Goal: Task Accomplishment & Management: Use online tool/utility

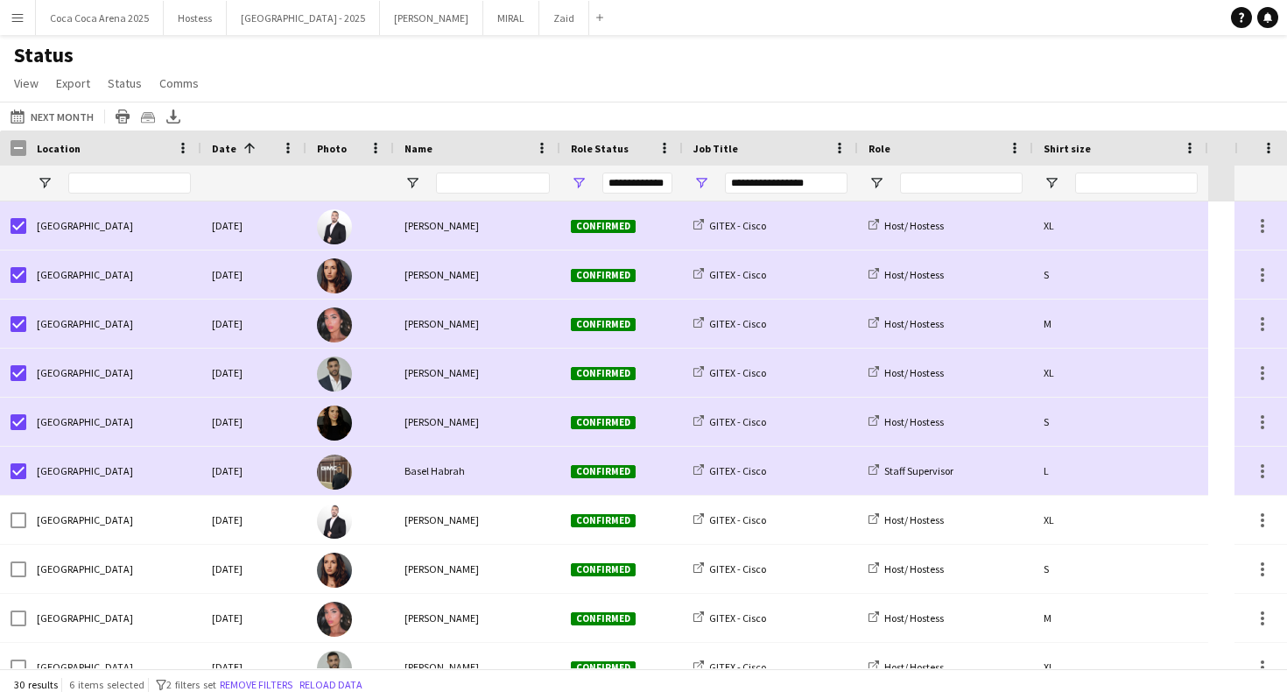
click at [24, 15] on app-icon "Menu" at bounding box center [18, 18] width 14 height 14
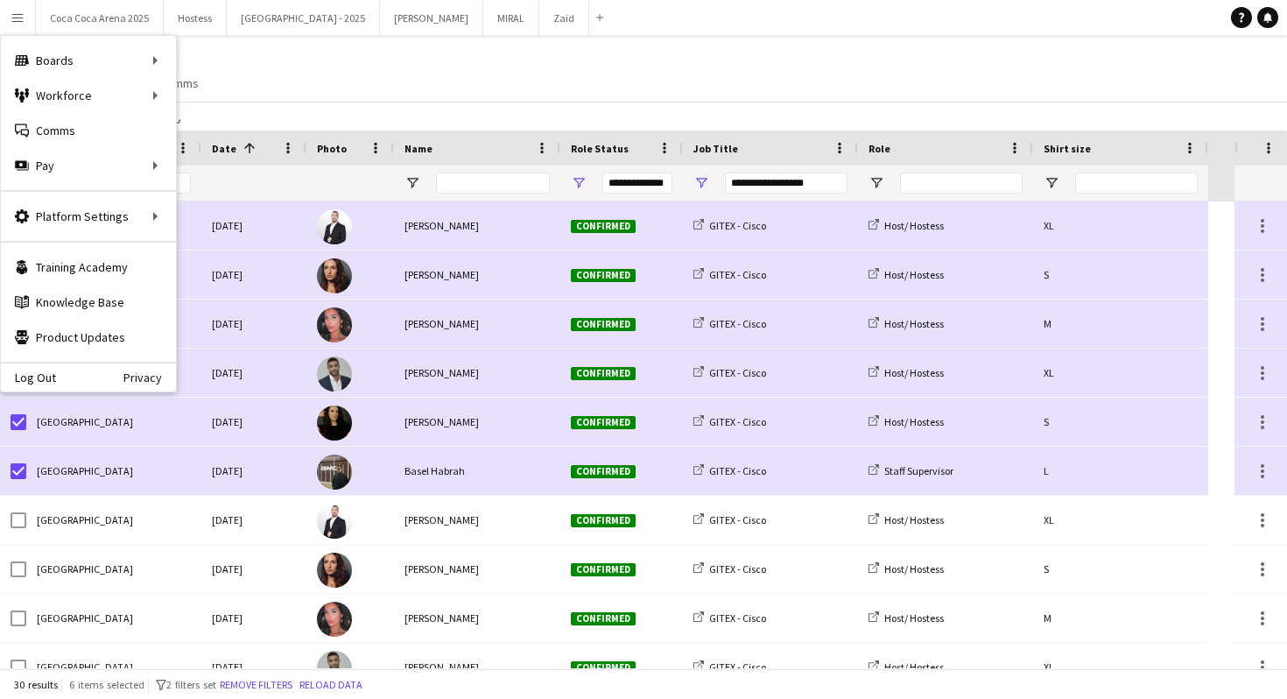
click at [552, 88] on div "Status View Views Default view Attendance Report / F1 Attendance Sheet F1 Group…" at bounding box center [643, 72] width 1287 height 60
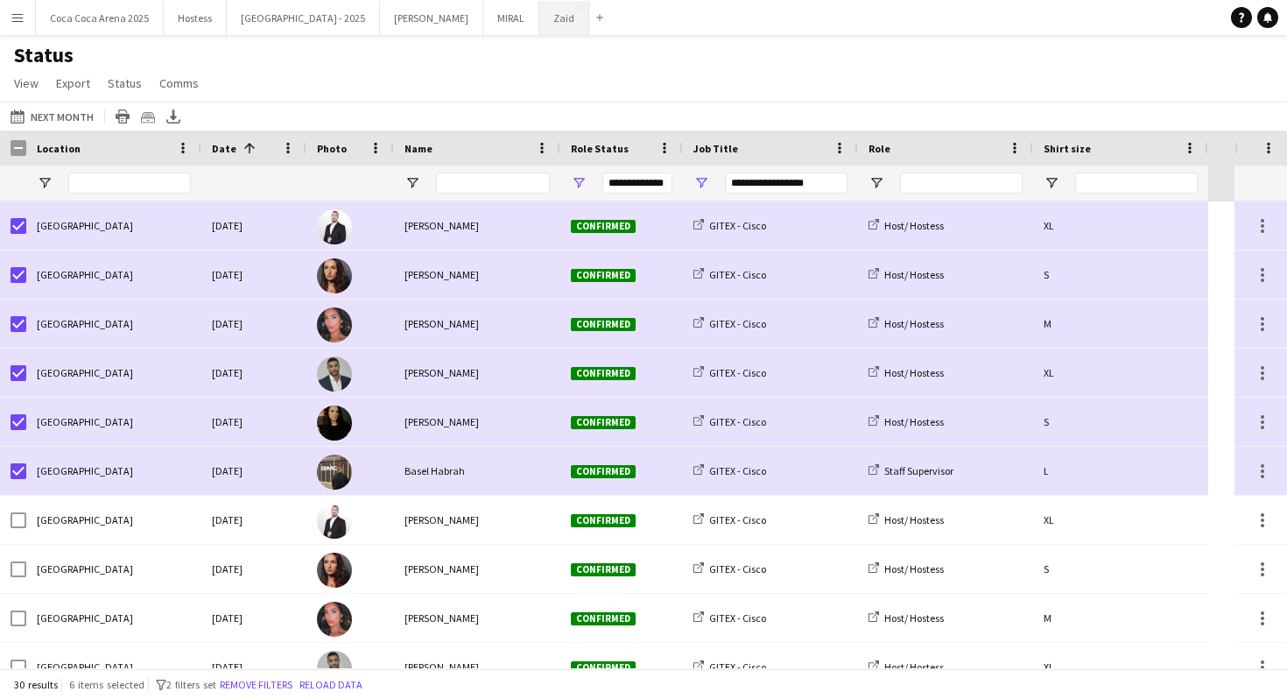
click at [540, 17] on button "Zaid Close" at bounding box center [565, 18] width 50 height 34
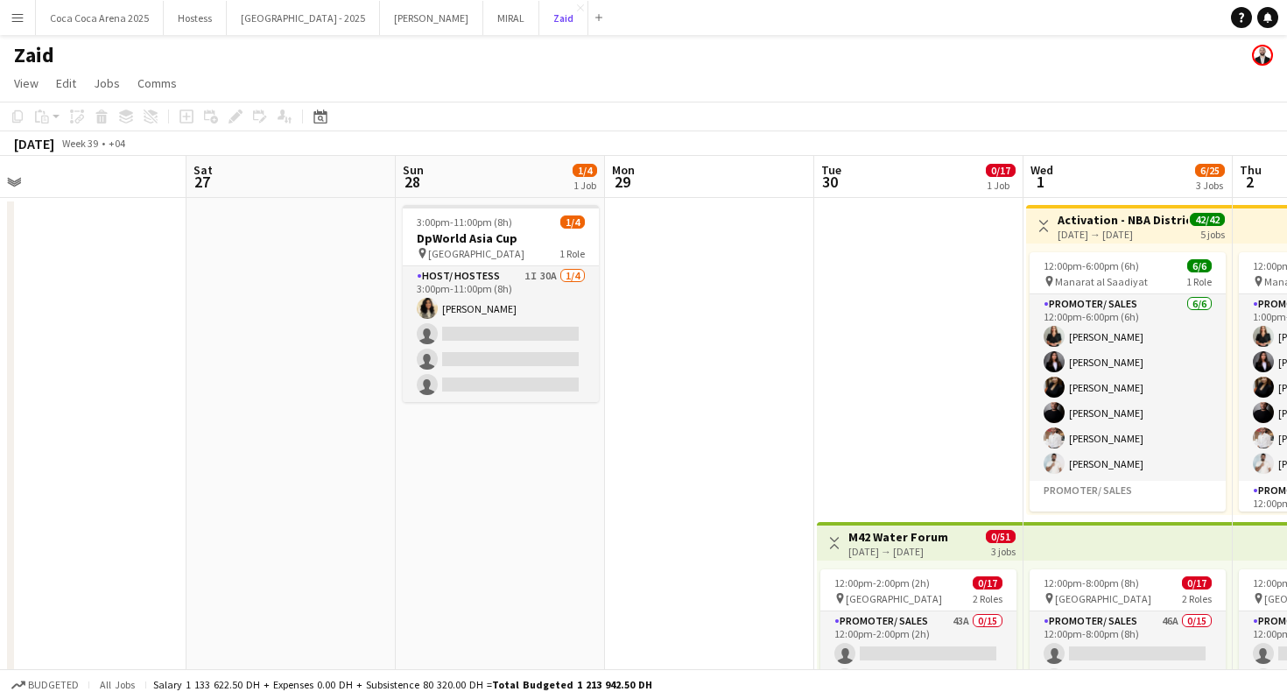
scroll to position [0, 862]
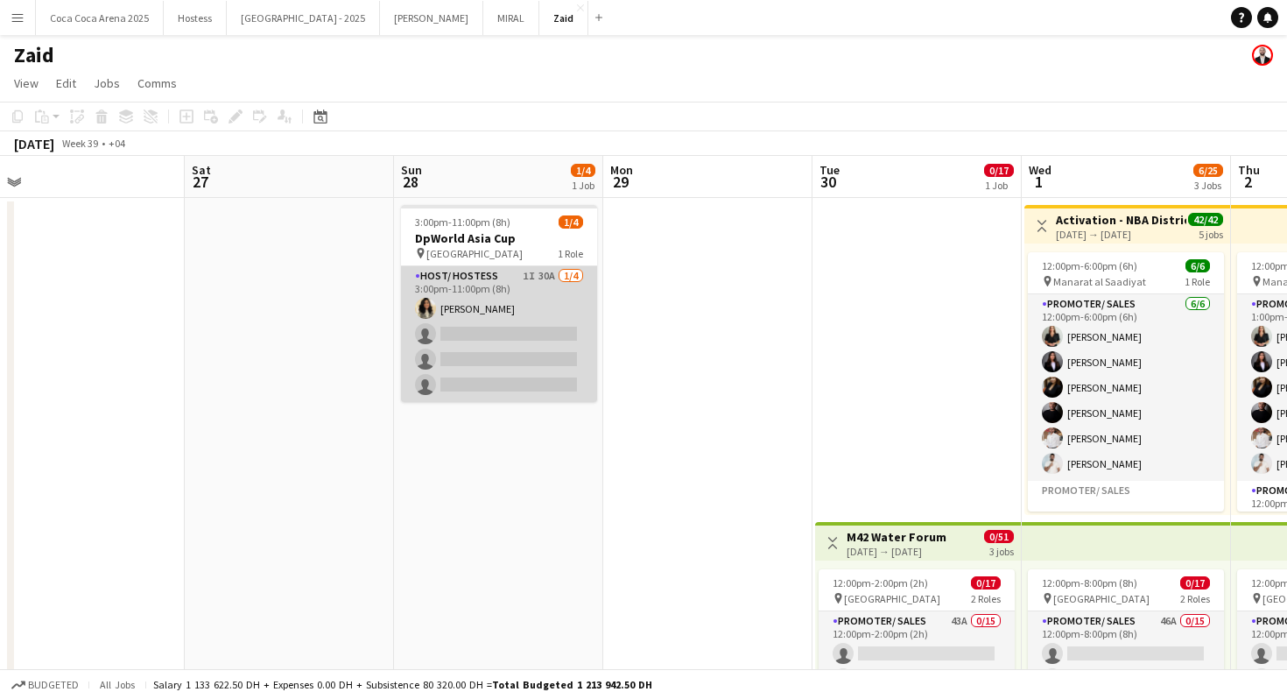
click at [531, 337] on app-card-role "Host/ Hostess 1I 30A [DATE] 3:00pm-11:00pm (8h) [PERSON_NAME] single-neutral-ac…" at bounding box center [499, 334] width 196 height 136
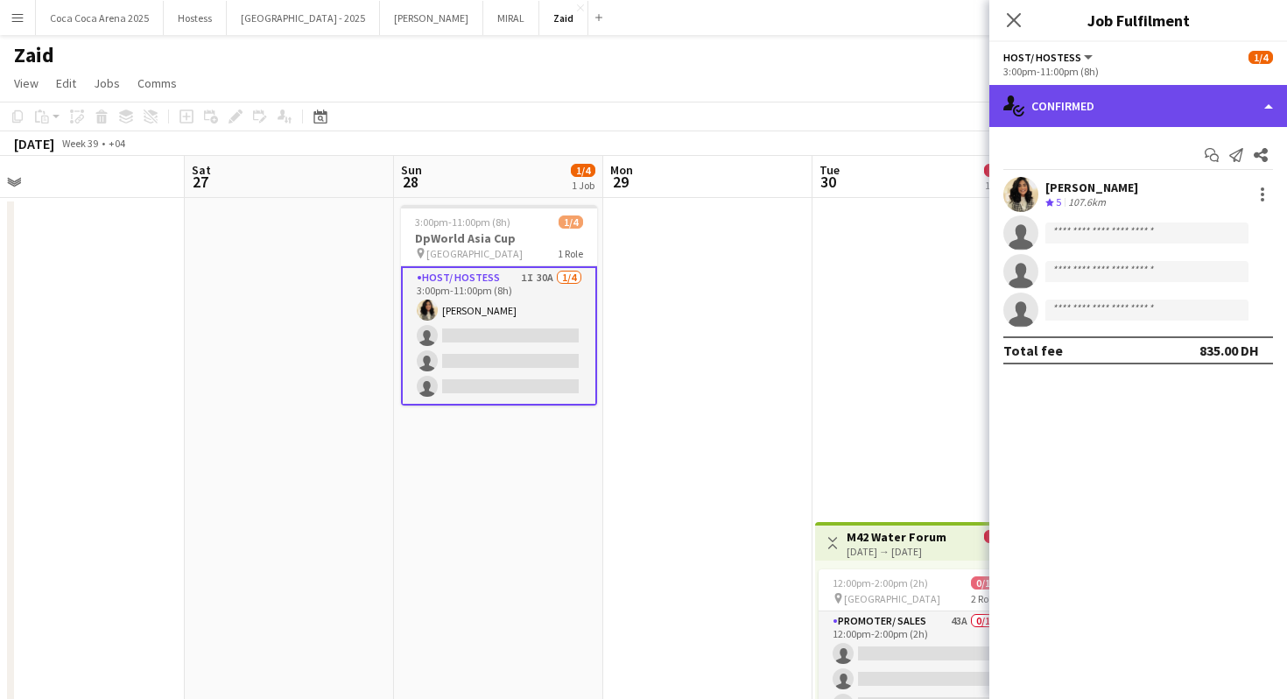
click at [1208, 108] on div "single-neutral-actions-check-2 Confirmed" at bounding box center [1139, 106] width 298 height 42
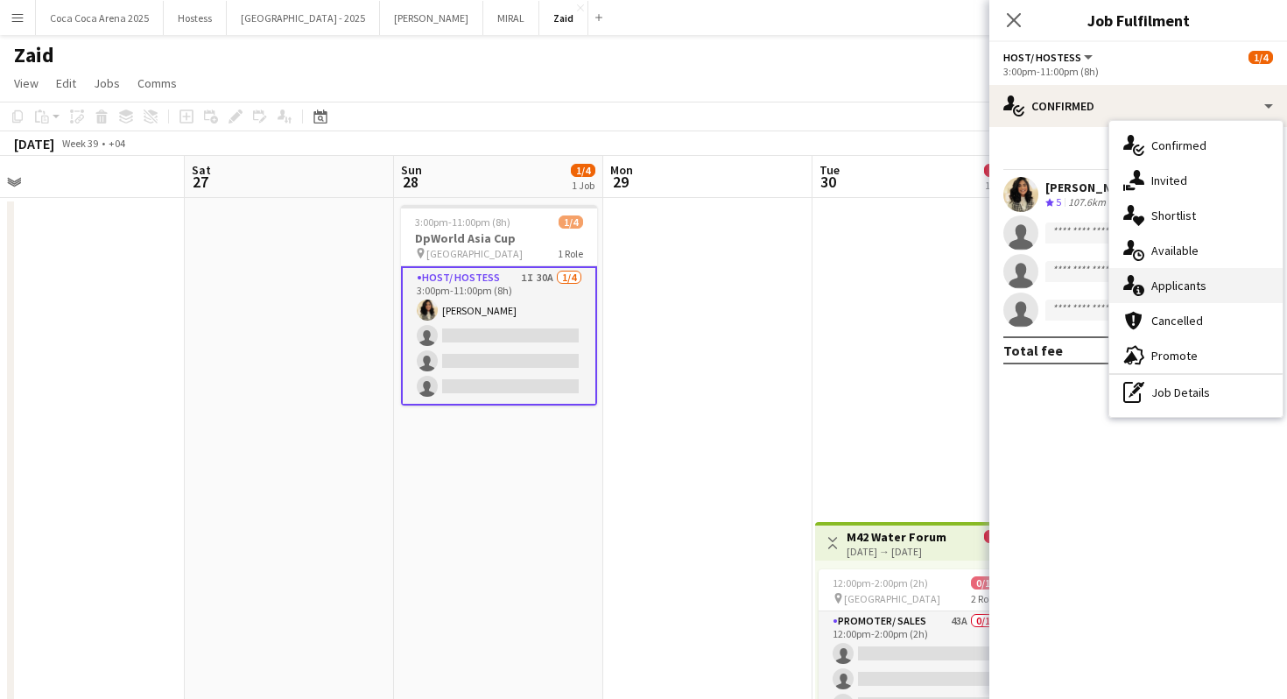
click at [1224, 268] on div "single-neutral-actions-information Applicants" at bounding box center [1196, 285] width 173 height 35
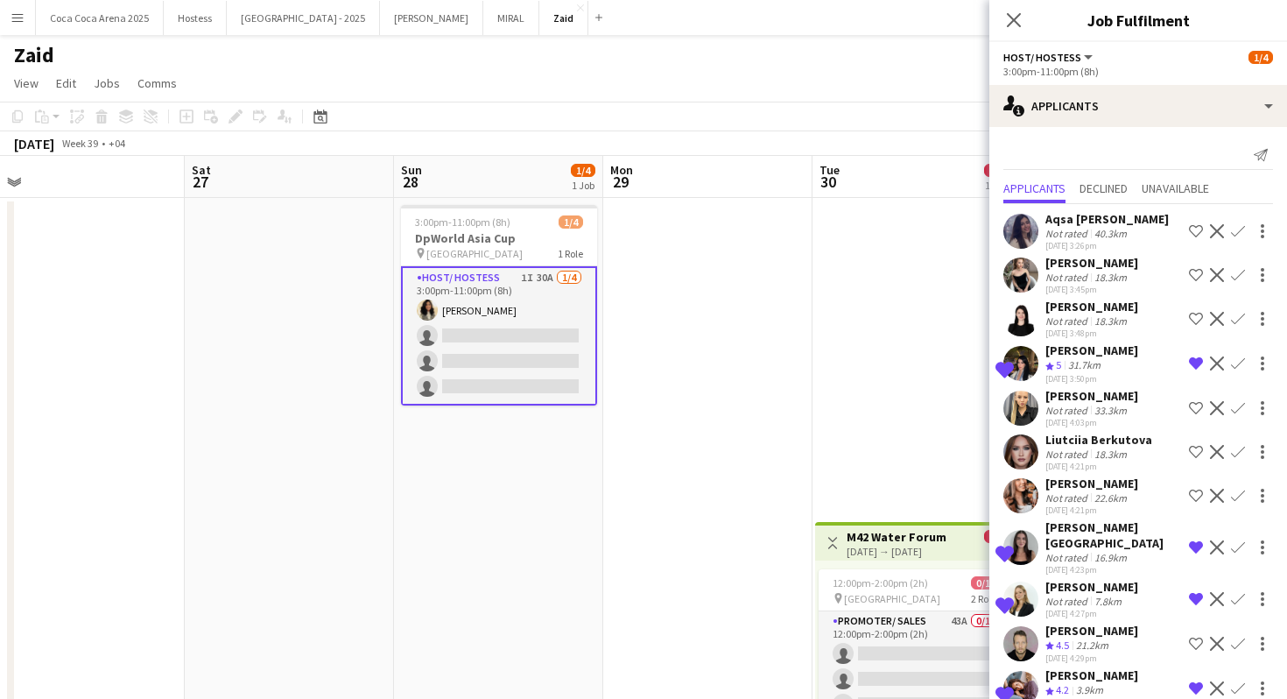
scroll to position [854, 0]
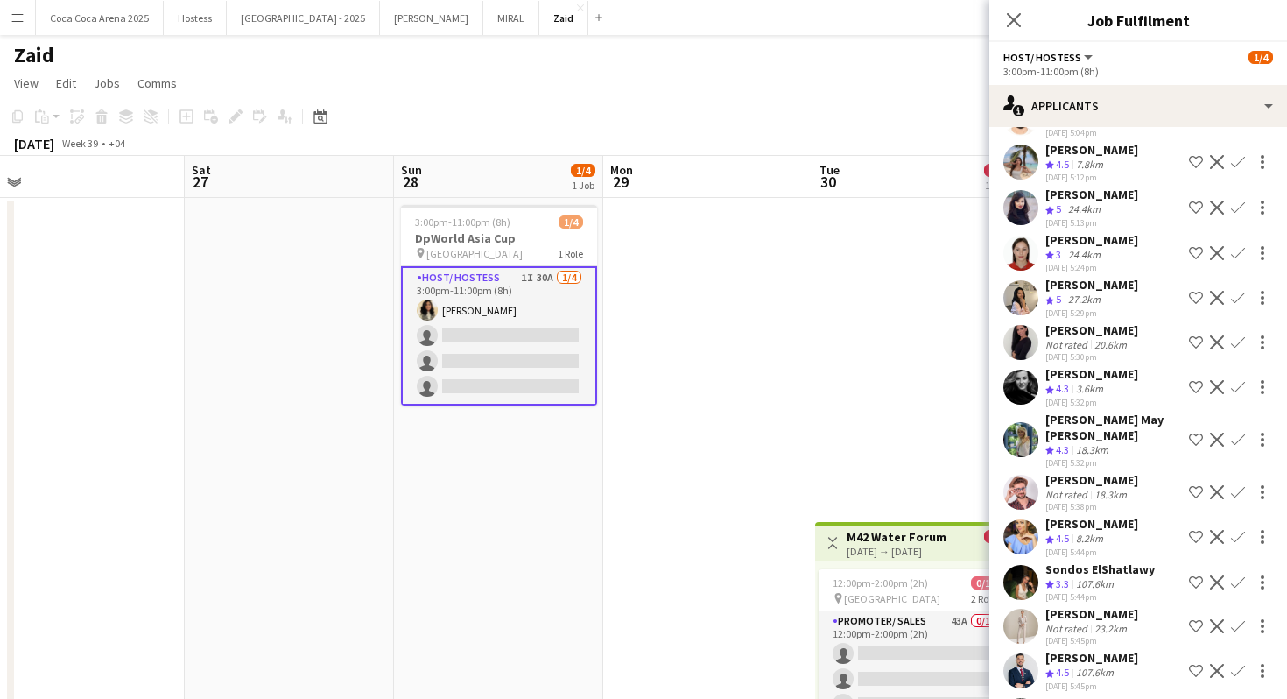
click at [1196, 530] on app-icon "Shortlist crew" at bounding box center [1196, 537] width 14 height 14
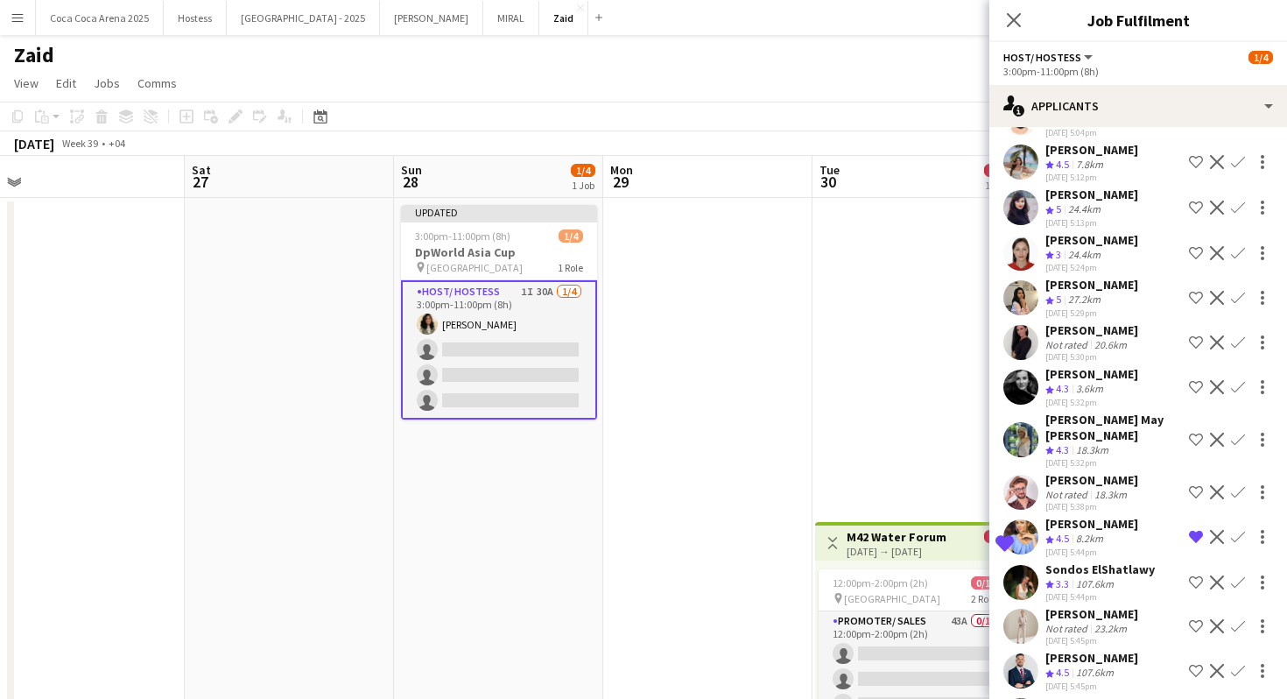
click at [920, 413] on app-date-cell "Toggle View M42 Water Forum [DATE] → [DATE] 0/51 3 jobs 12:00pm-2:00pm (2h) 0/1…" at bounding box center [917, 610] width 209 height 824
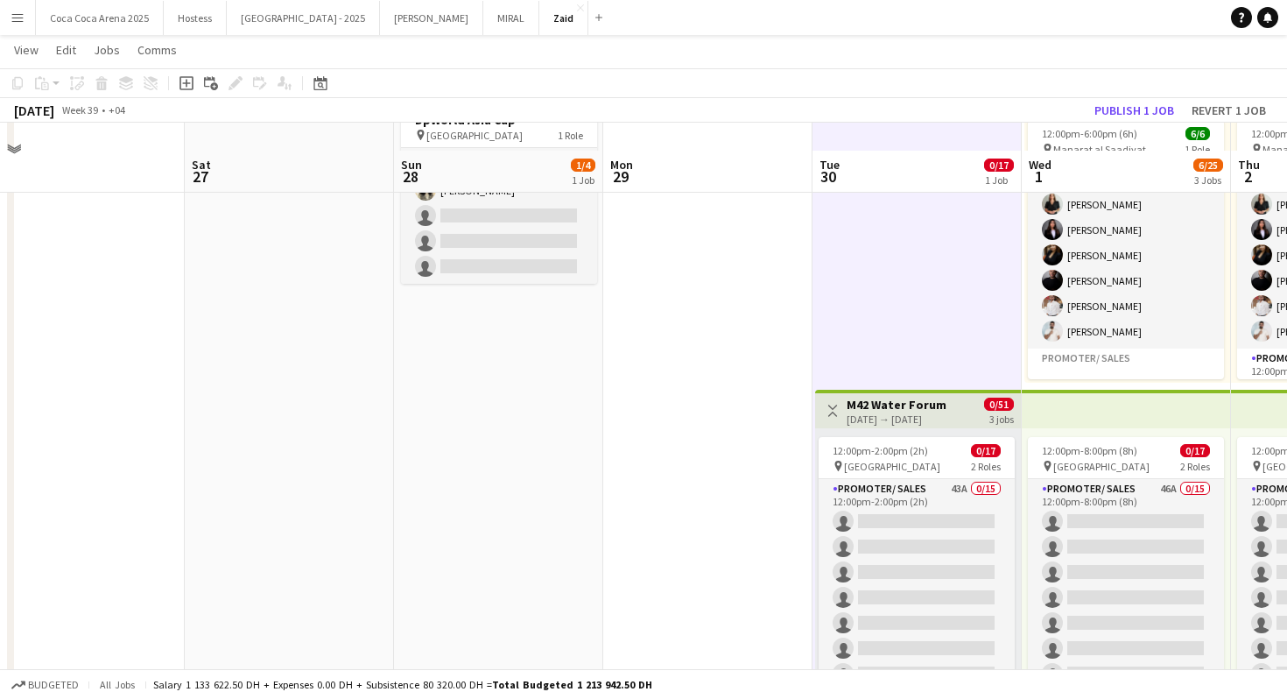
scroll to position [189, 0]
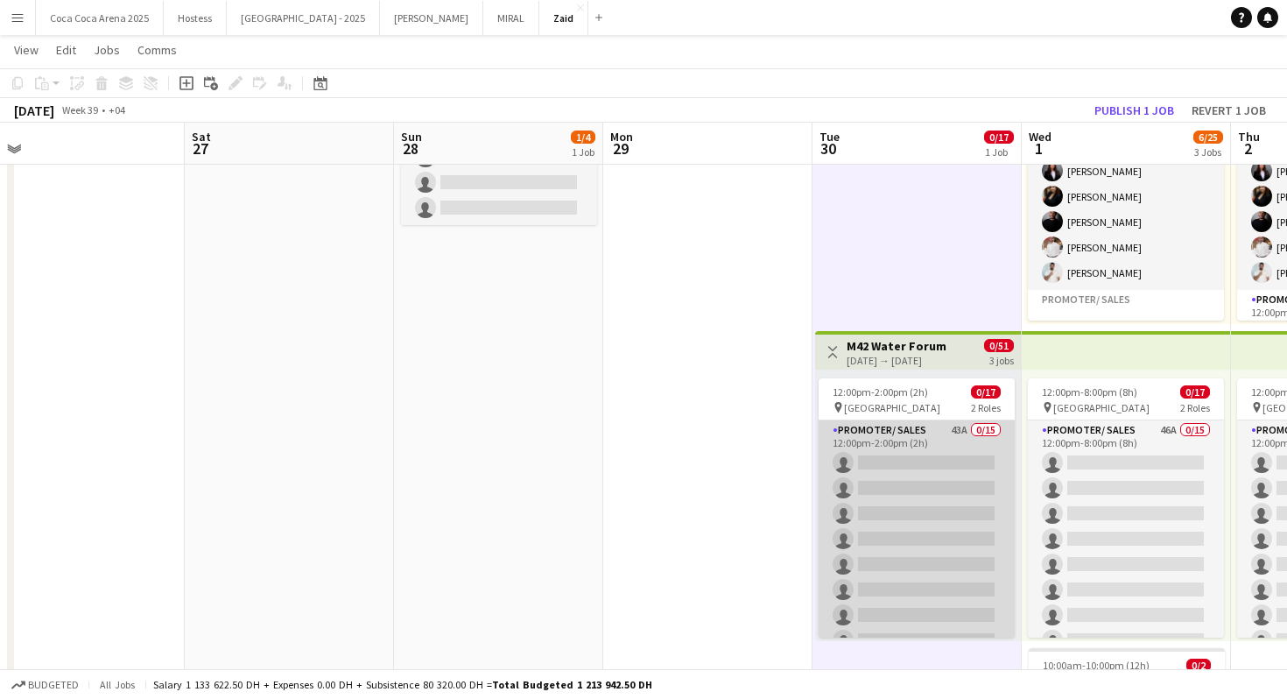
click at [902, 502] on app-card-role "Promoter/ Sales 43A 0/15 12:00pm-2:00pm (2h) single-neutral-actions single-neut…" at bounding box center [917, 627] width 196 height 415
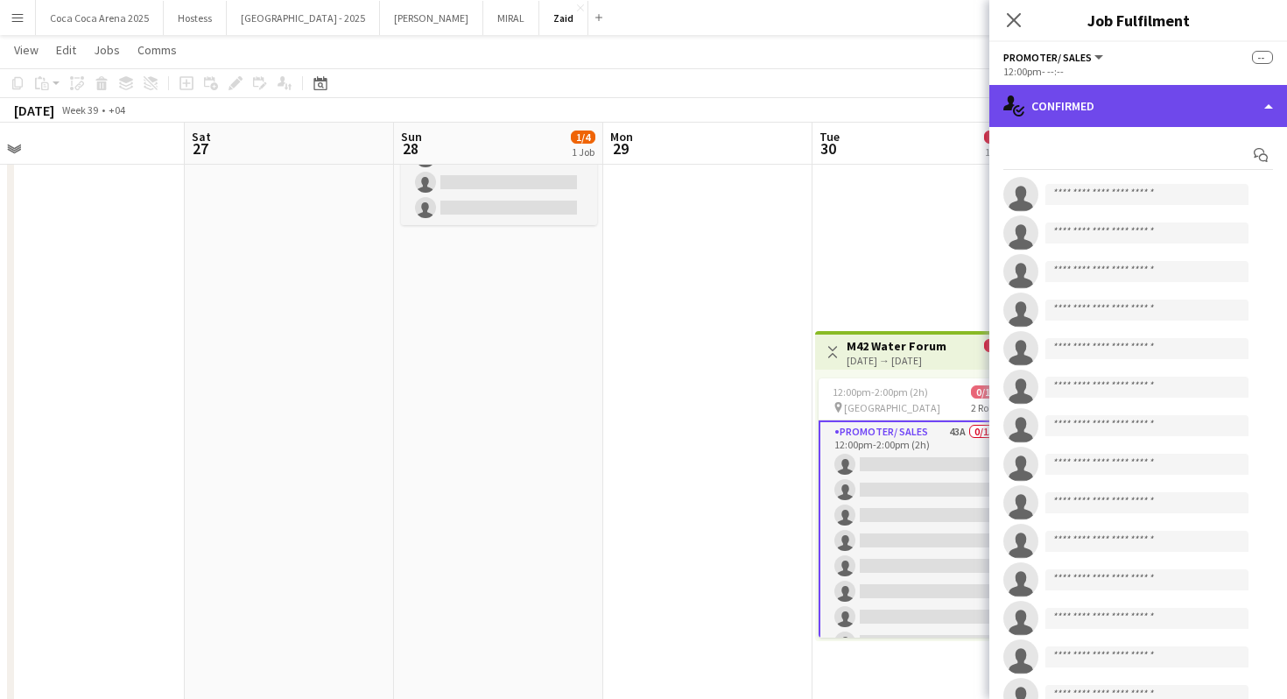
click at [1118, 104] on div "single-neutral-actions-check-2 Confirmed" at bounding box center [1139, 106] width 298 height 42
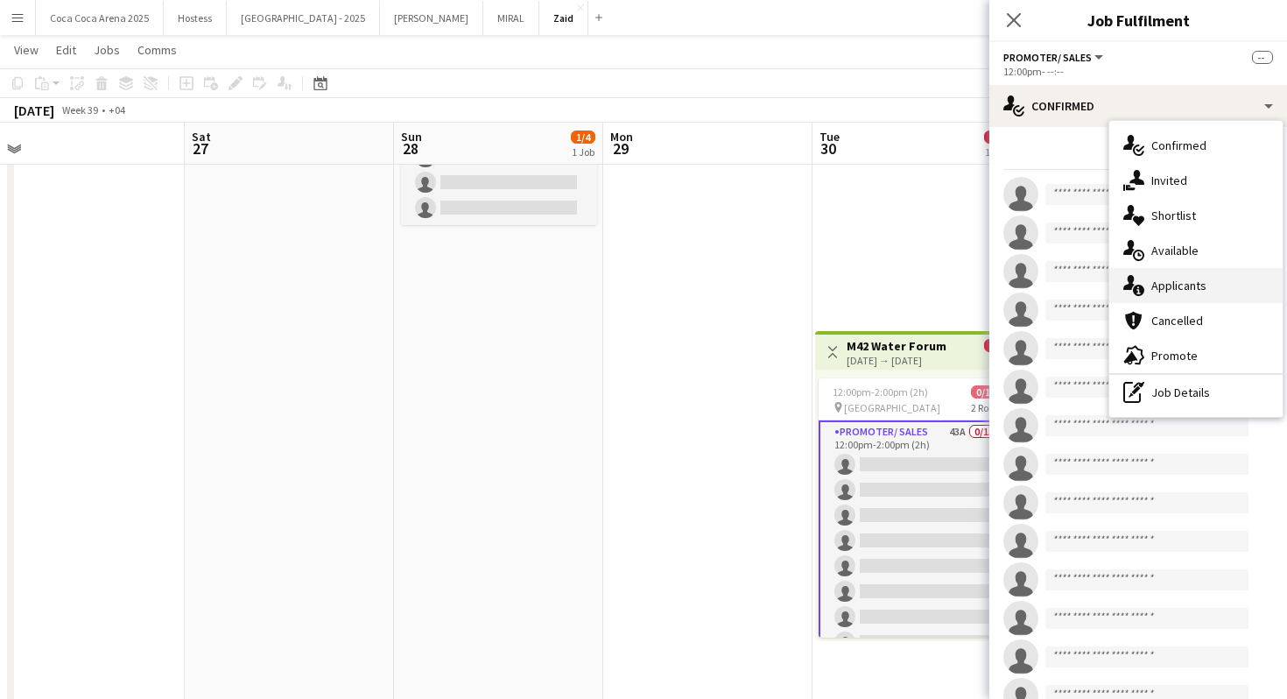
click at [1218, 287] on div "single-neutral-actions-information Applicants" at bounding box center [1196, 285] width 173 height 35
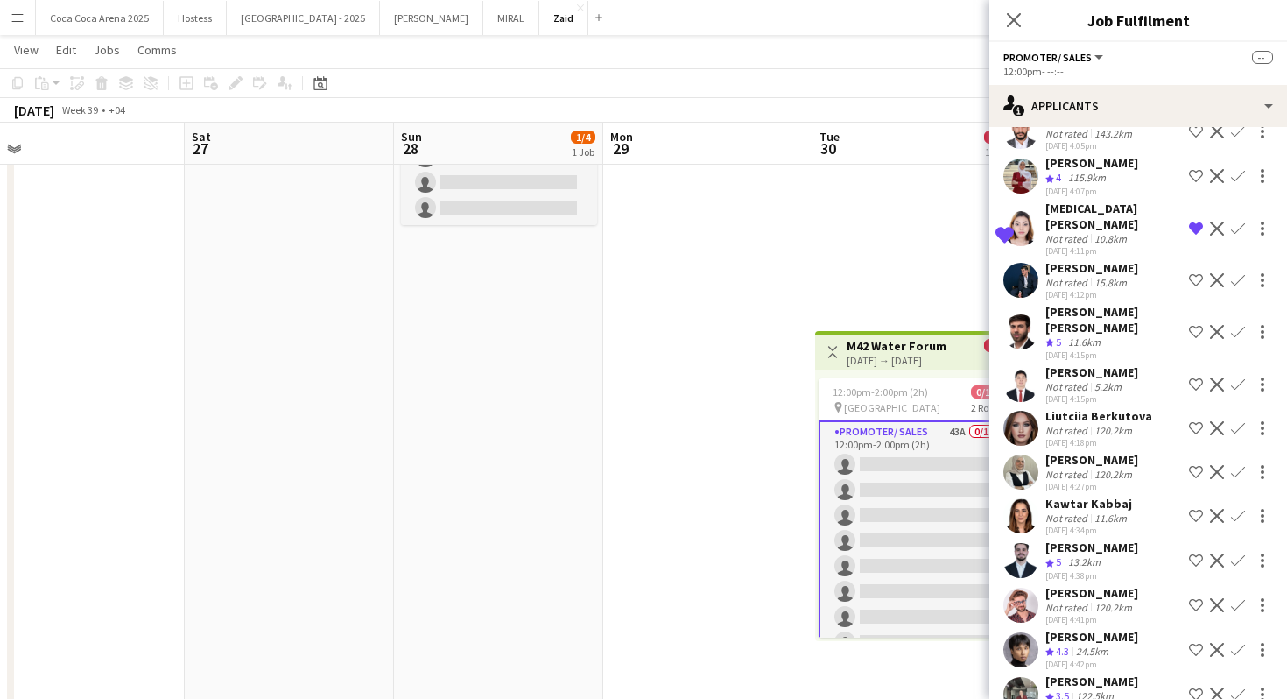
scroll to position [1472, 0]
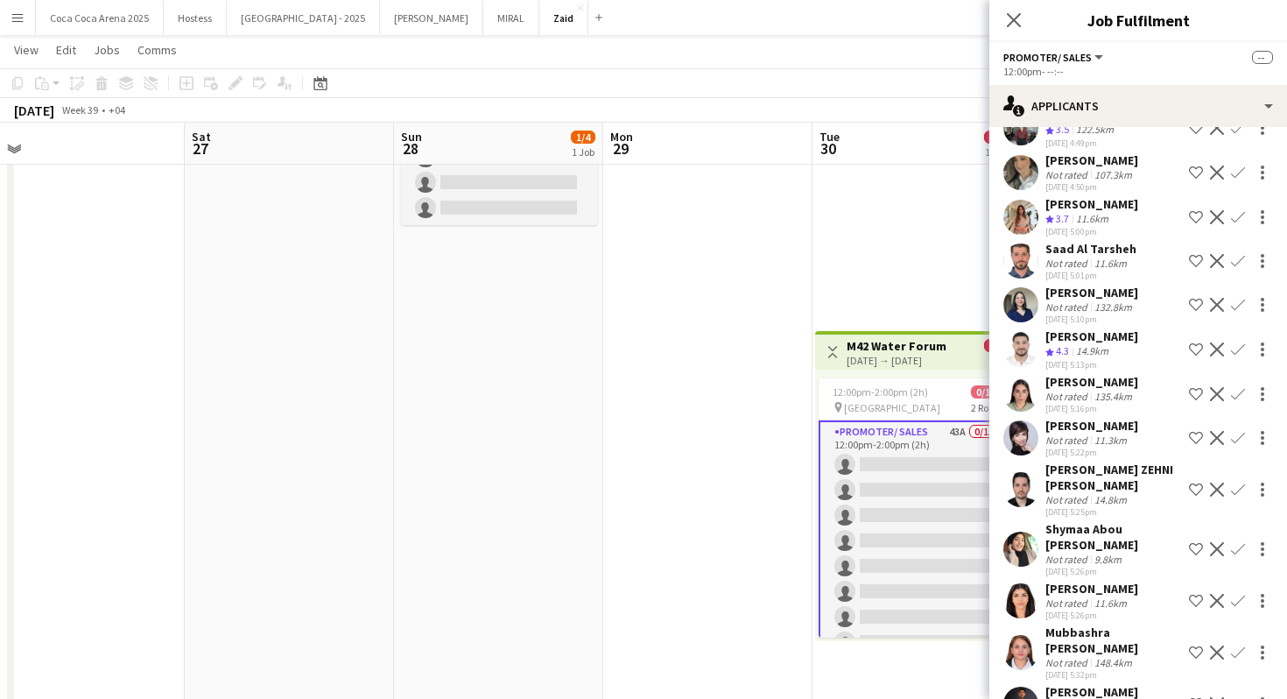
click at [1119, 553] on div "9.8km" at bounding box center [1108, 559] width 34 height 13
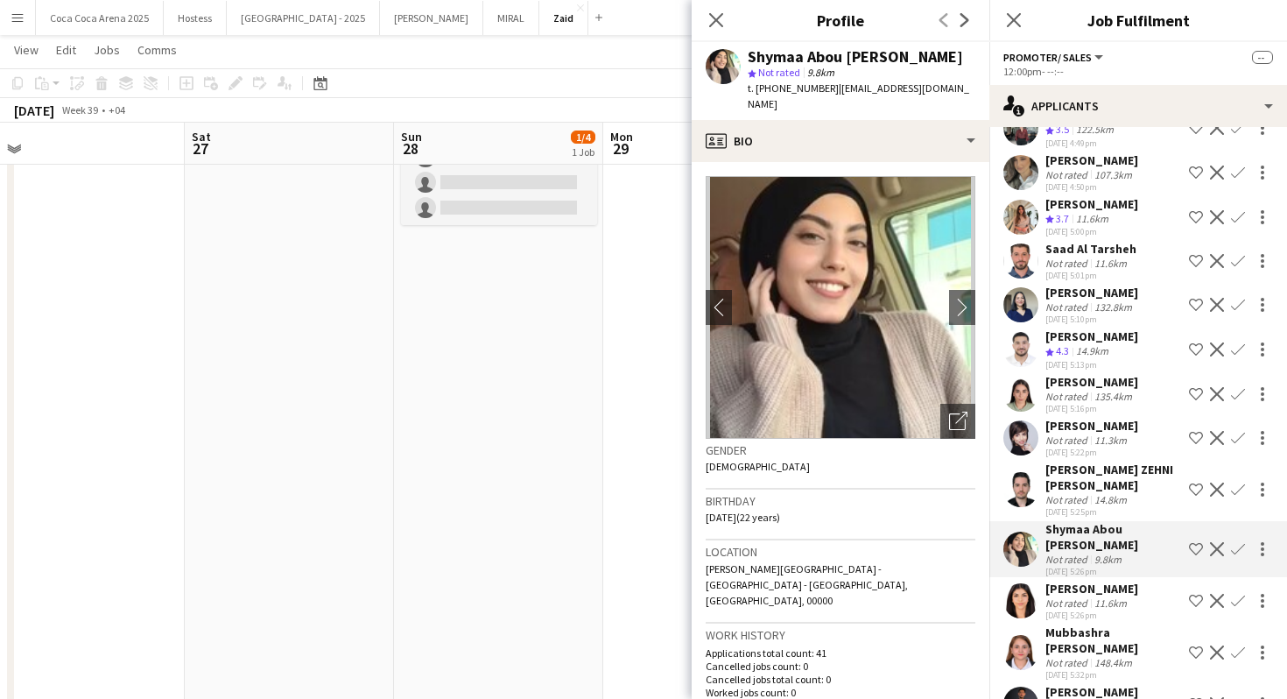
click at [1128, 493] on div "14.8km" at bounding box center [1110, 499] width 39 height 13
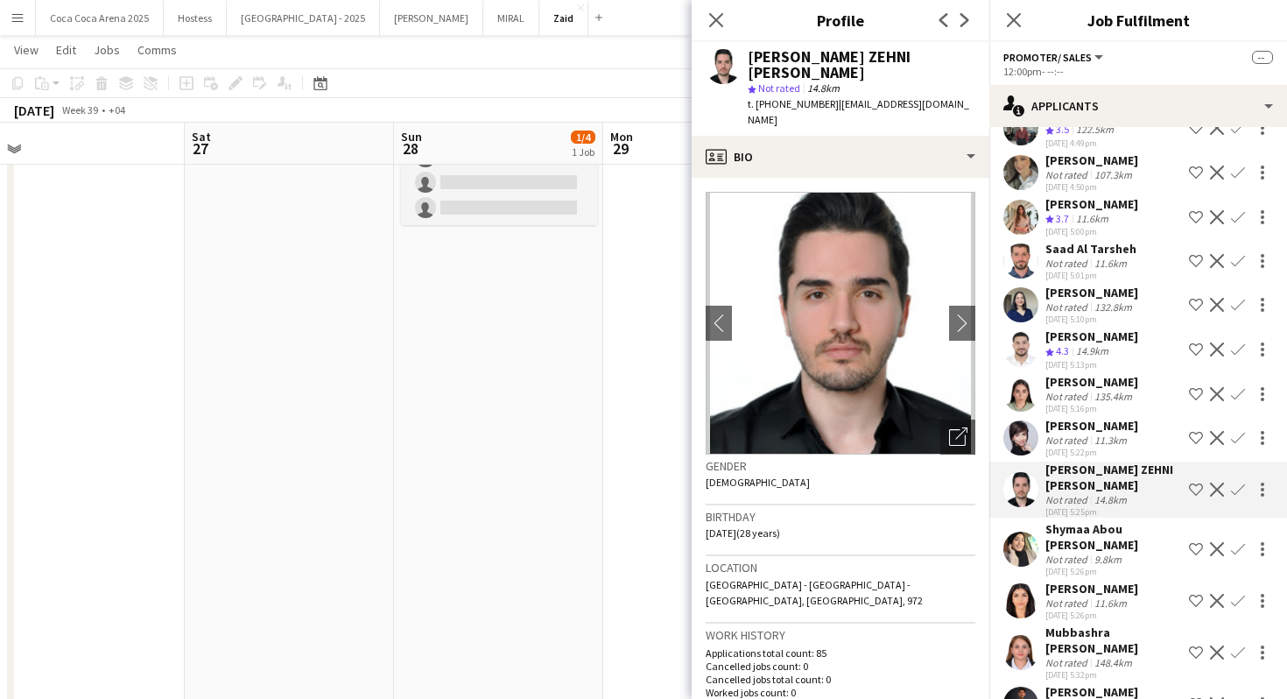
click at [1117, 403] on div "[DATE] 5:16pm" at bounding box center [1092, 408] width 93 height 11
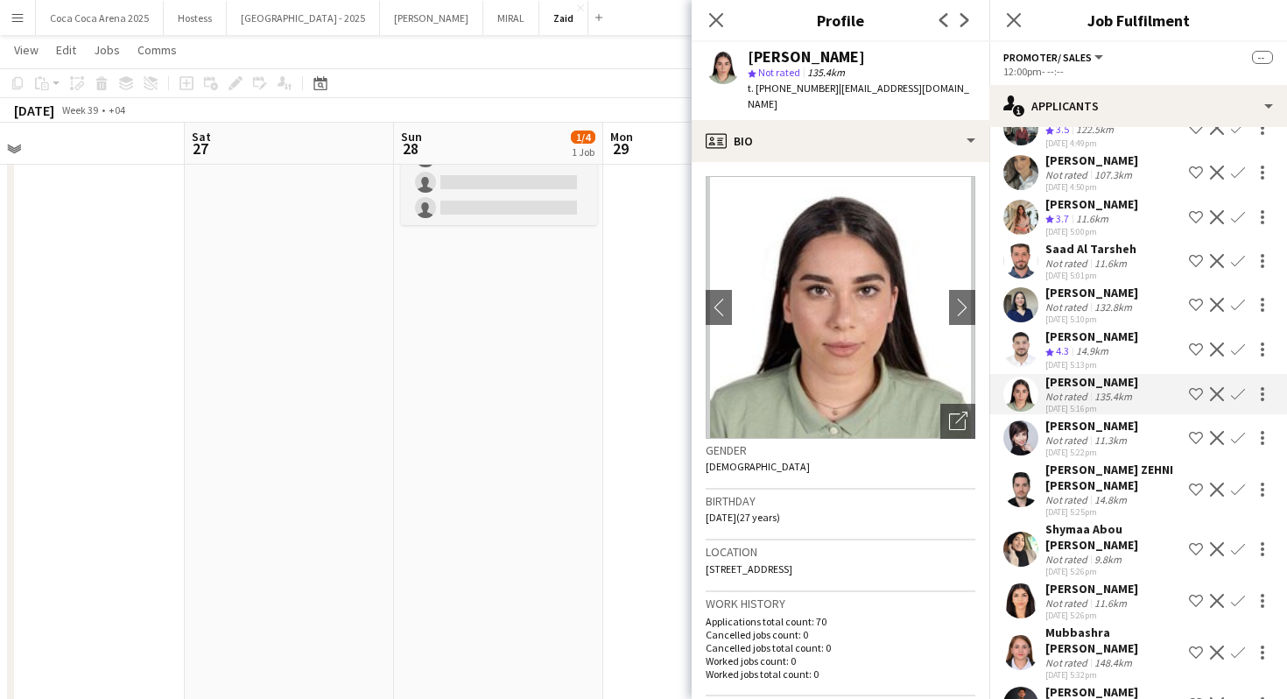
click at [1119, 314] on div "[DATE] 5:10pm" at bounding box center [1092, 319] width 93 height 11
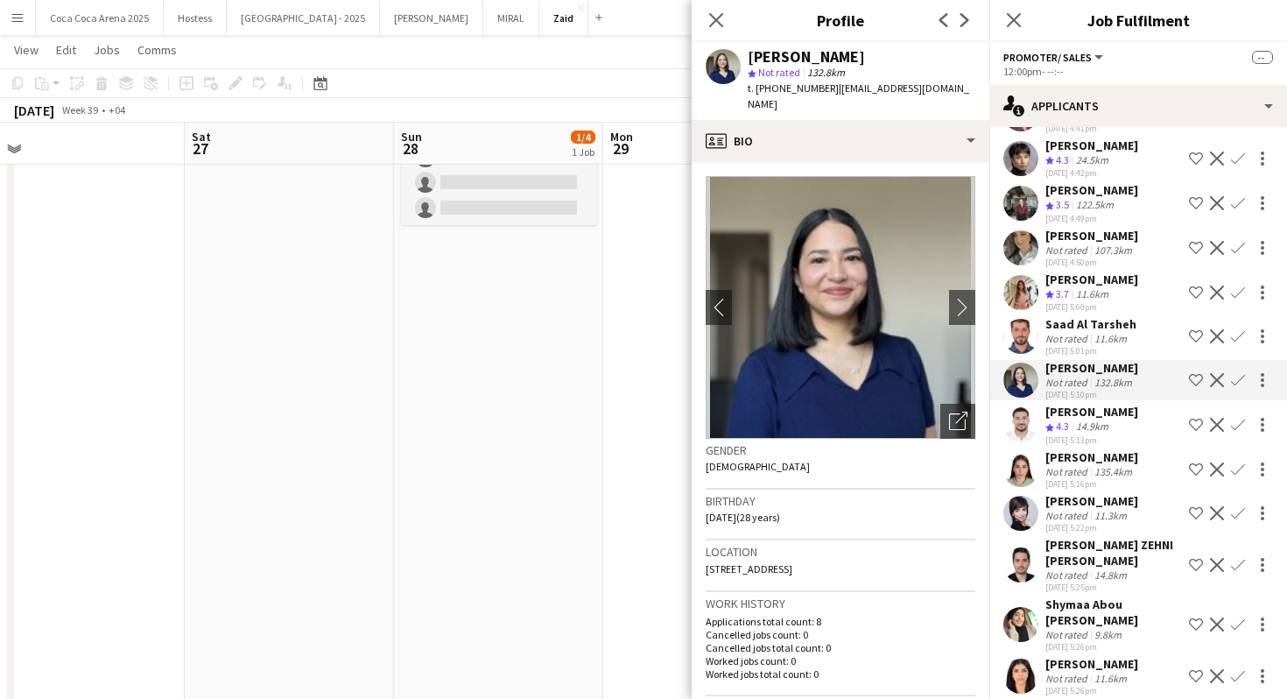
scroll to position [1336, 0]
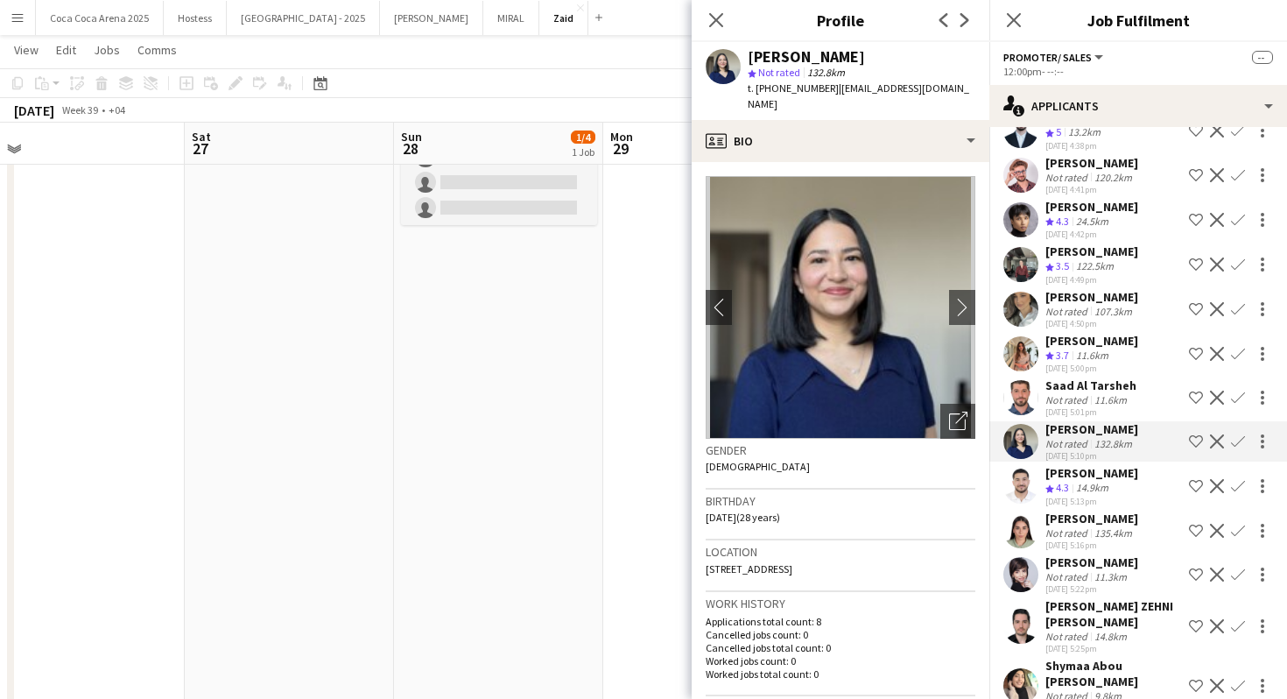
click at [1118, 274] on div "[DATE] 4:49pm" at bounding box center [1092, 279] width 93 height 11
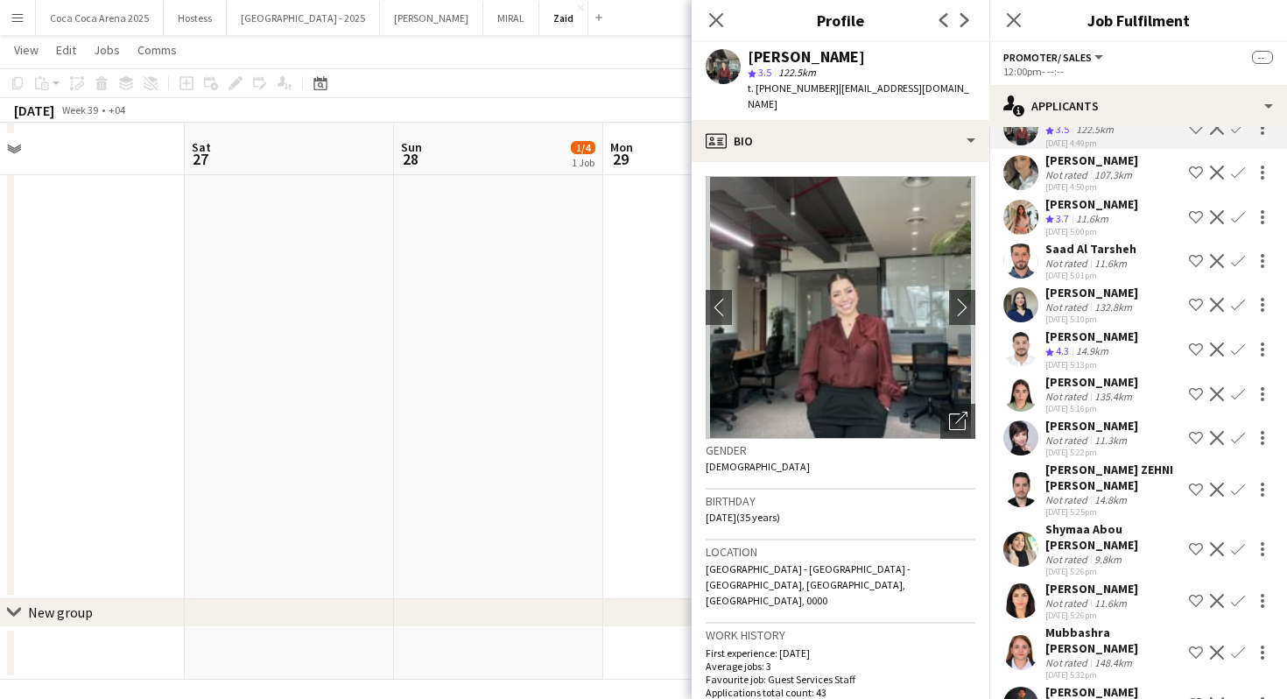
scroll to position [431, 0]
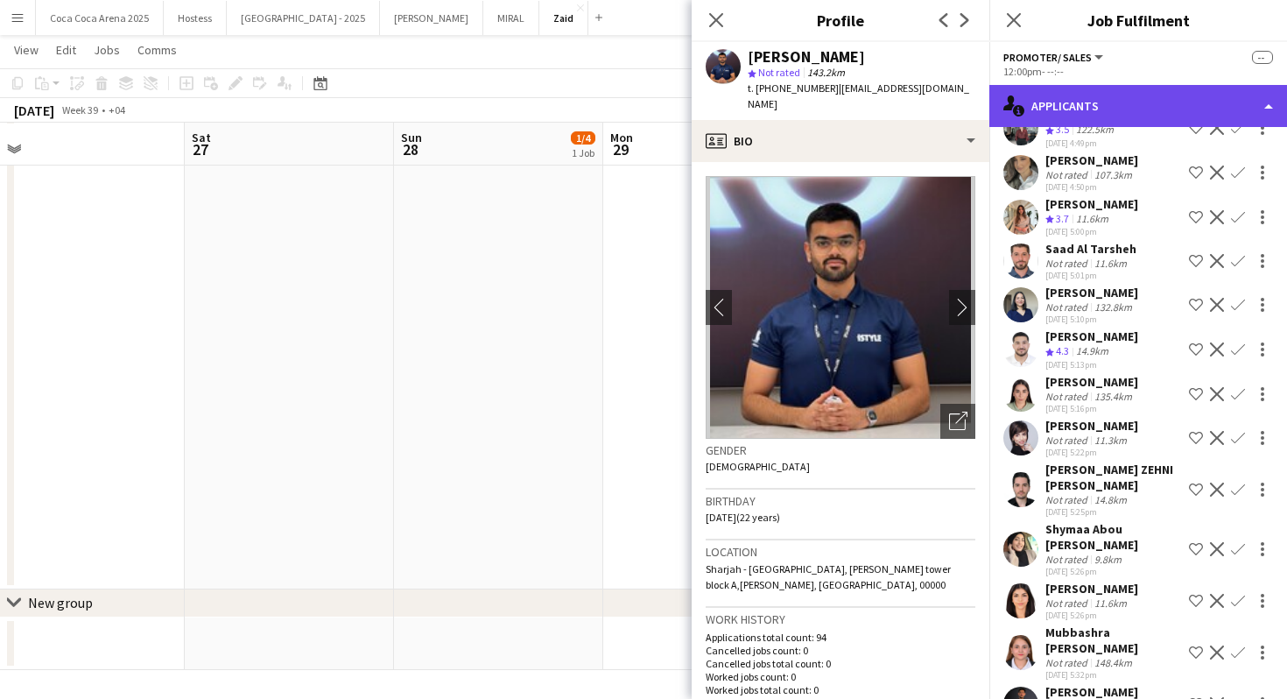
click at [1130, 109] on div "single-neutral-actions-information Applicants" at bounding box center [1139, 106] width 298 height 42
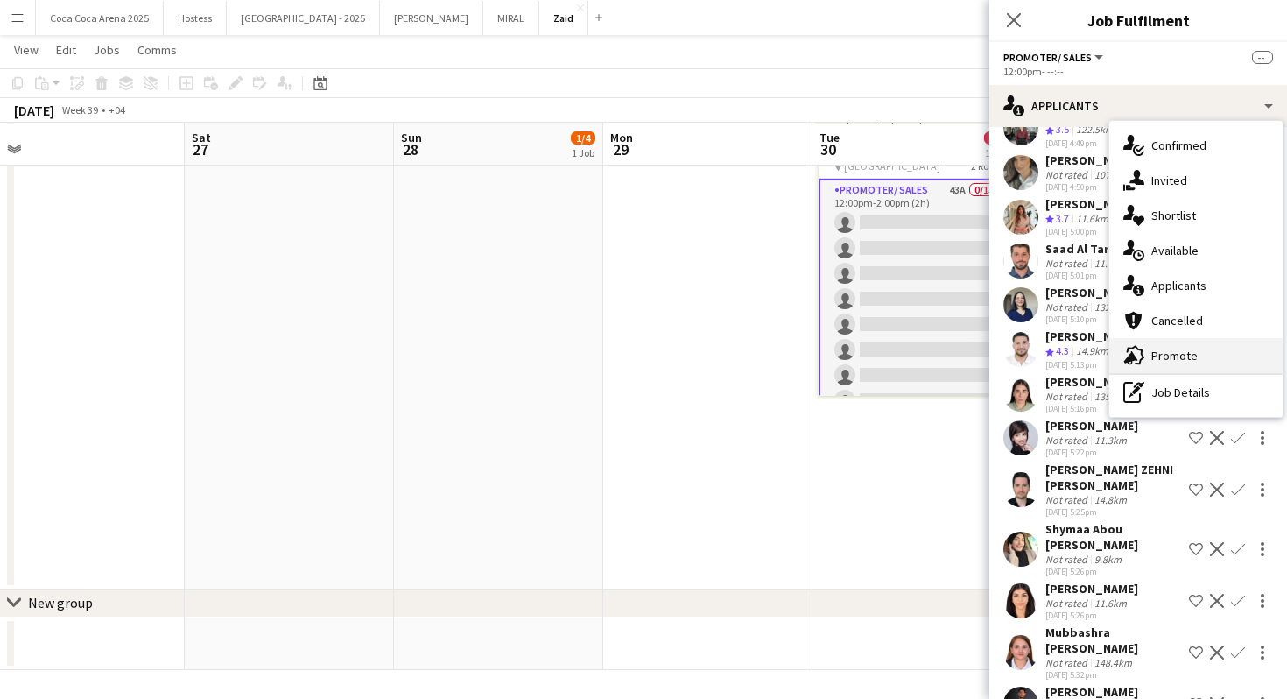
click at [1167, 351] on span "Promote" at bounding box center [1175, 356] width 46 height 16
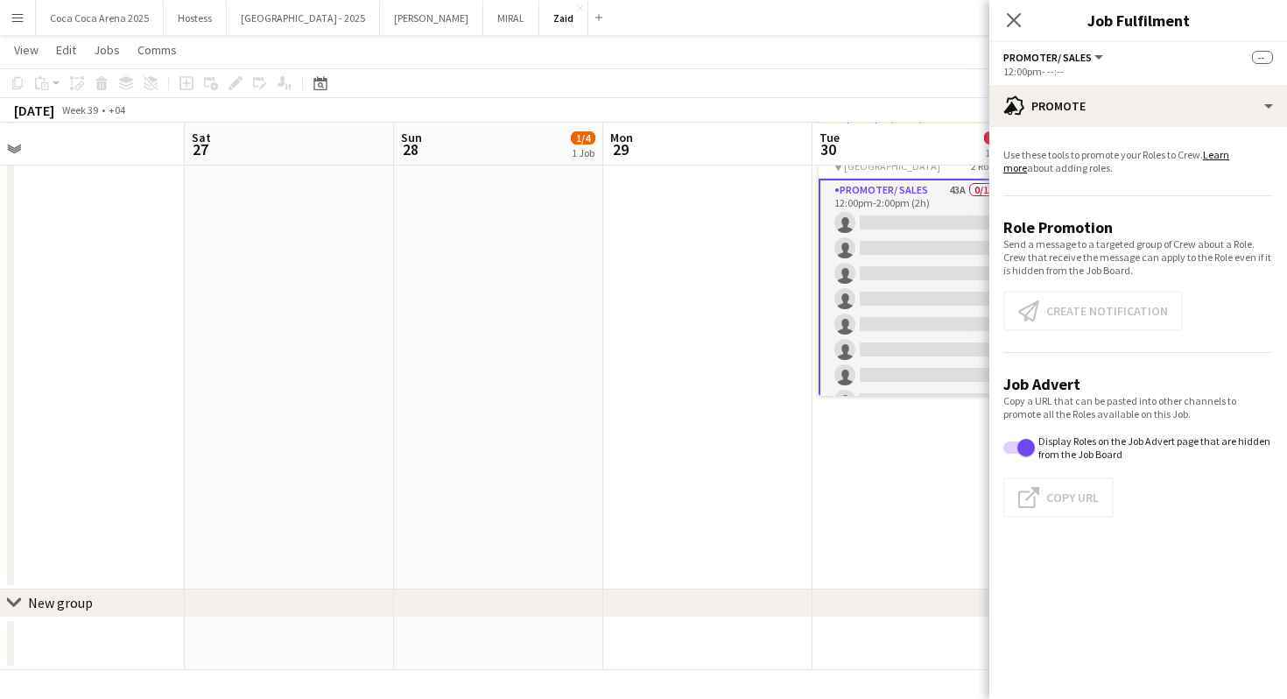
scroll to position [0, 0]
click at [851, 286] on app-card-role "Promoter/ Sales 43A 0/15 12:00pm-2:00pm (2h) single-neutral-actions single-neut…" at bounding box center [917, 388] width 196 height 419
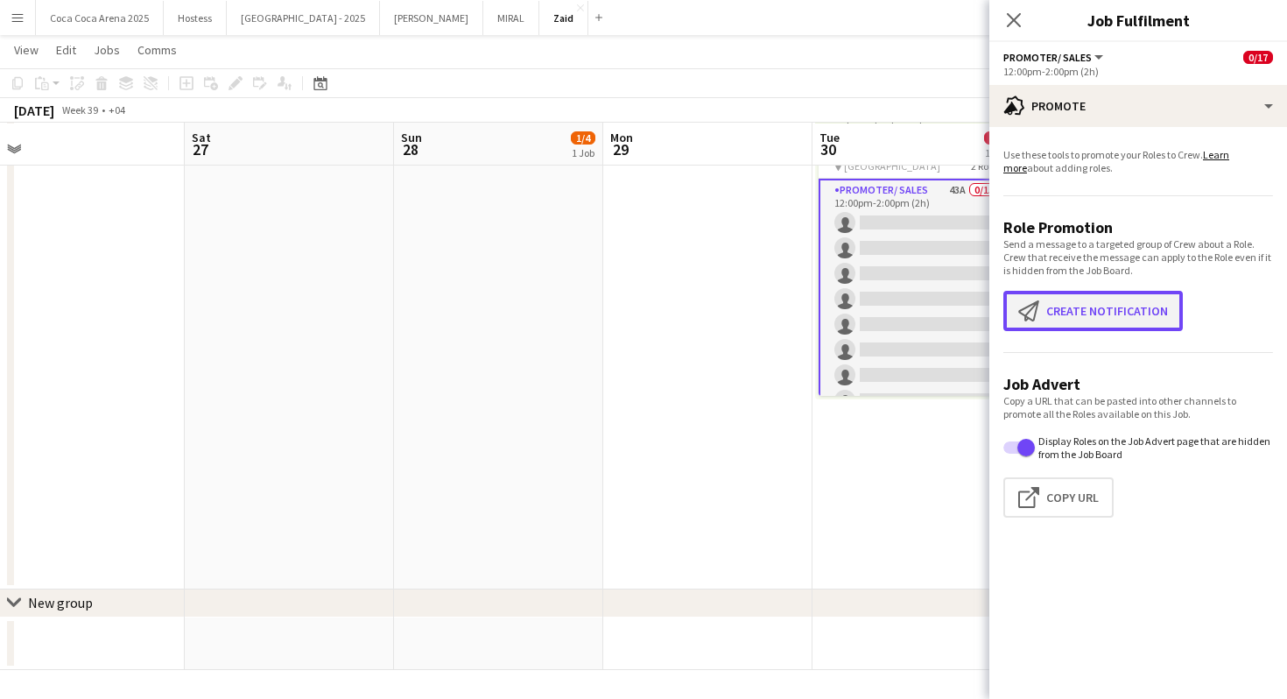
click at [1068, 315] on button "Create notification Create notification" at bounding box center [1094, 311] width 180 height 40
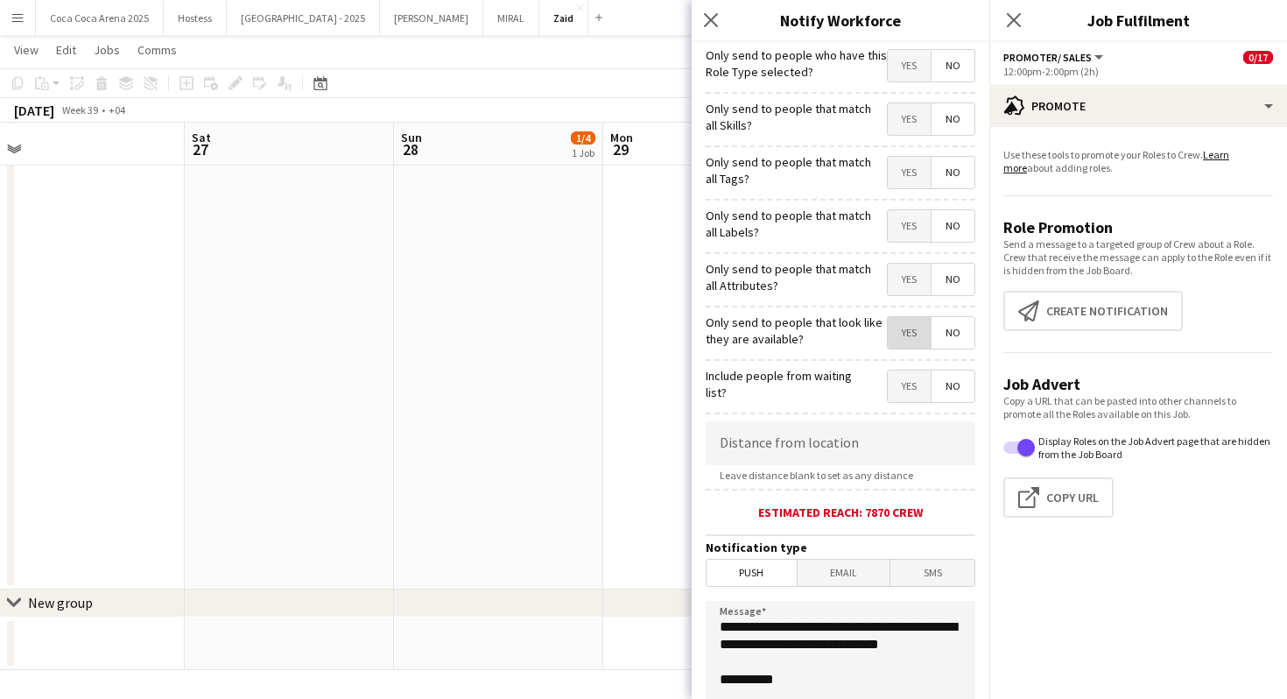
click at [912, 321] on span "Yes" at bounding box center [909, 333] width 43 height 32
click at [911, 279] on span "Yes" at bounding box center [909, 280] width 43 height 32
click at [911, 215] on span "Yes" at bounding box center [909, 226] width 43 height 32
click at [909, 170] on span "Yes" at bounding box center [909, 173] width 43 height 32
click at [909, 120] on span "Yes" at bounding box center [909, 119] width 43 height 32
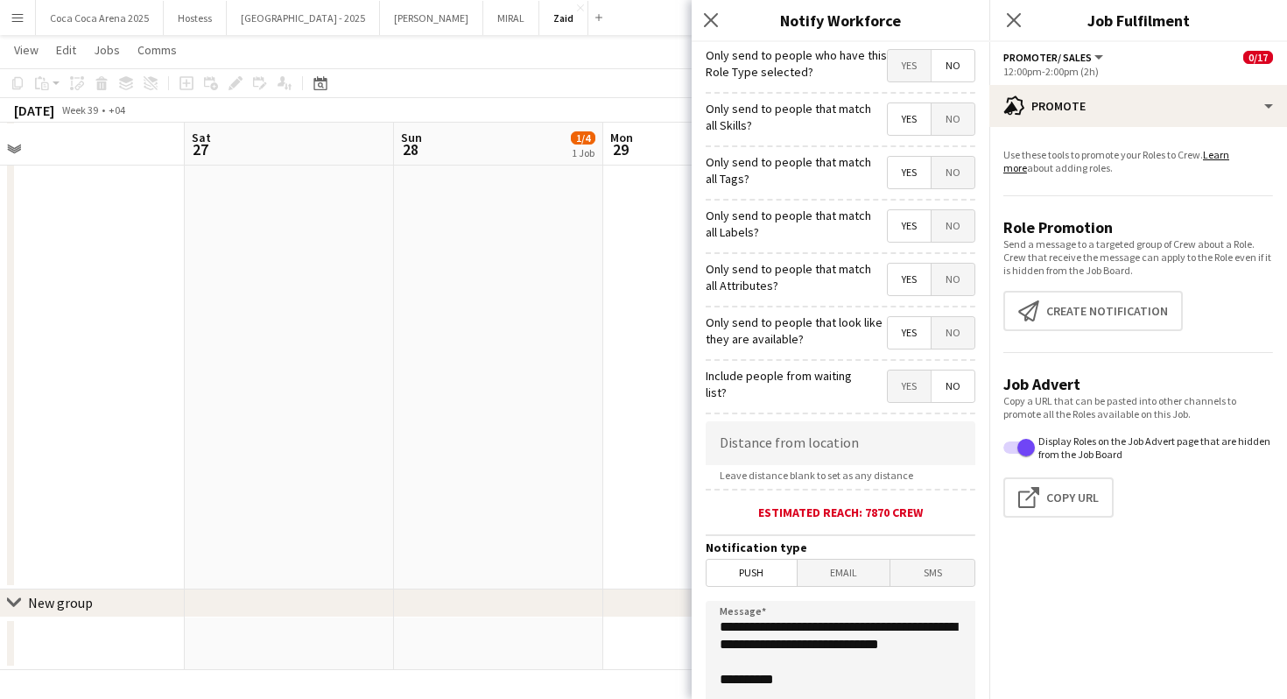
click at [907, 74] on span "Yes" at bounding box center [909, 66] width 43 height 32
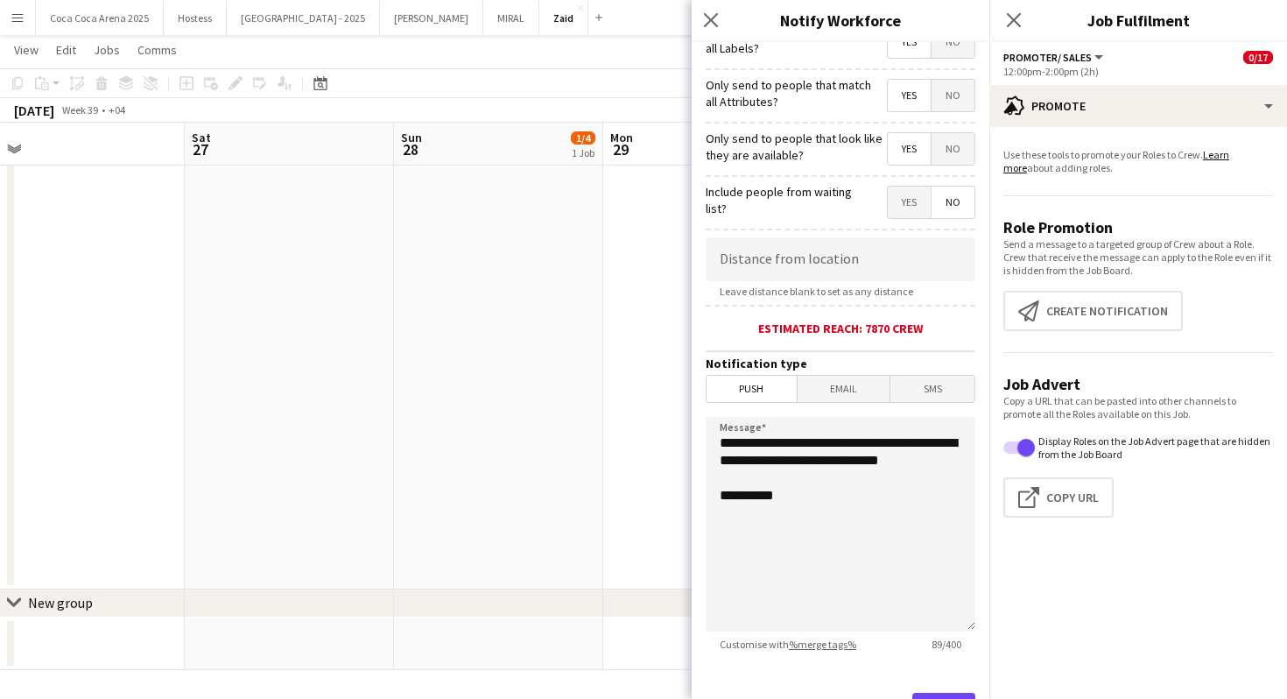
scroll to position [269, 0]
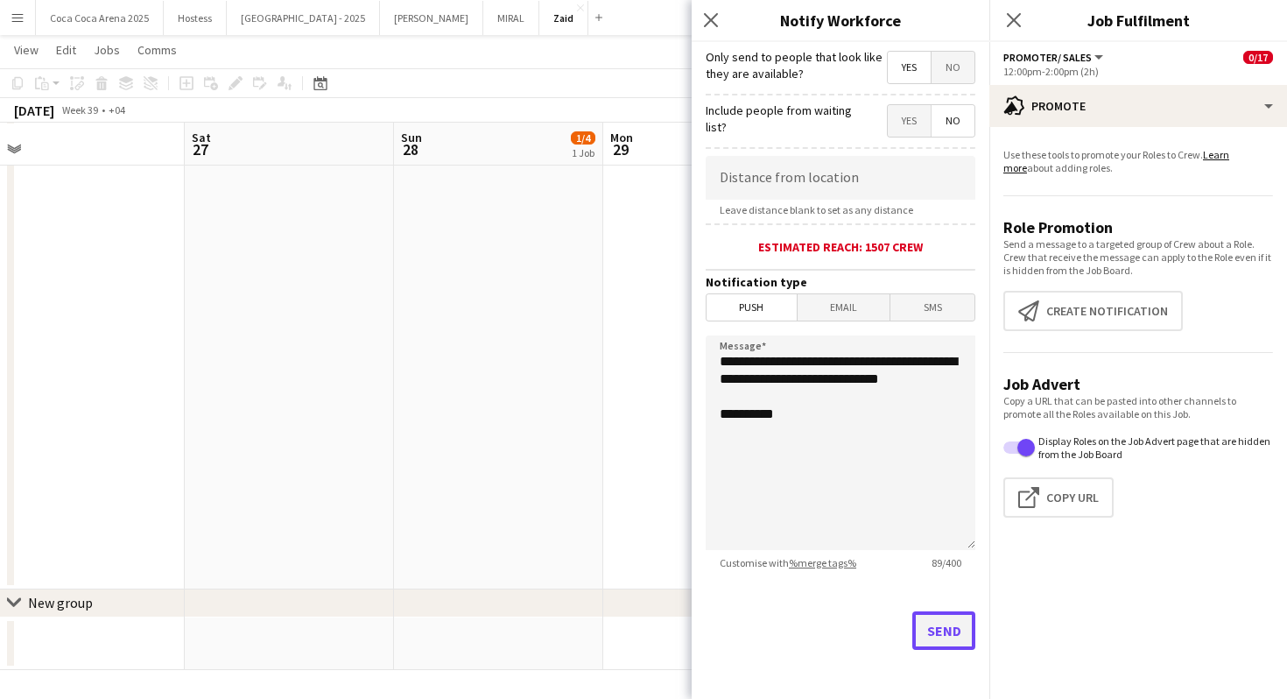
click at [934, 631] on button "Send" at bounding box center [944, 630] width 63 height 39
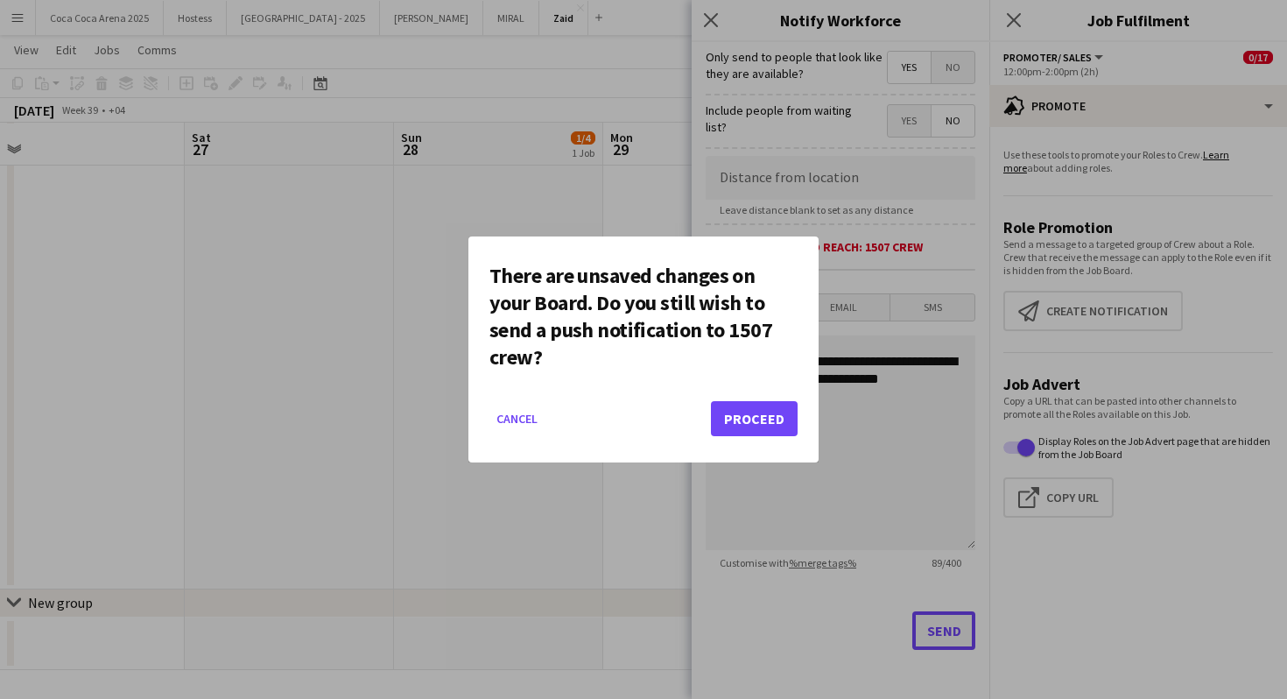
scroll to position [0, 0]
click at [736, 420] on button "Proceed" at bounding box center [754, 418] width 87 height 35
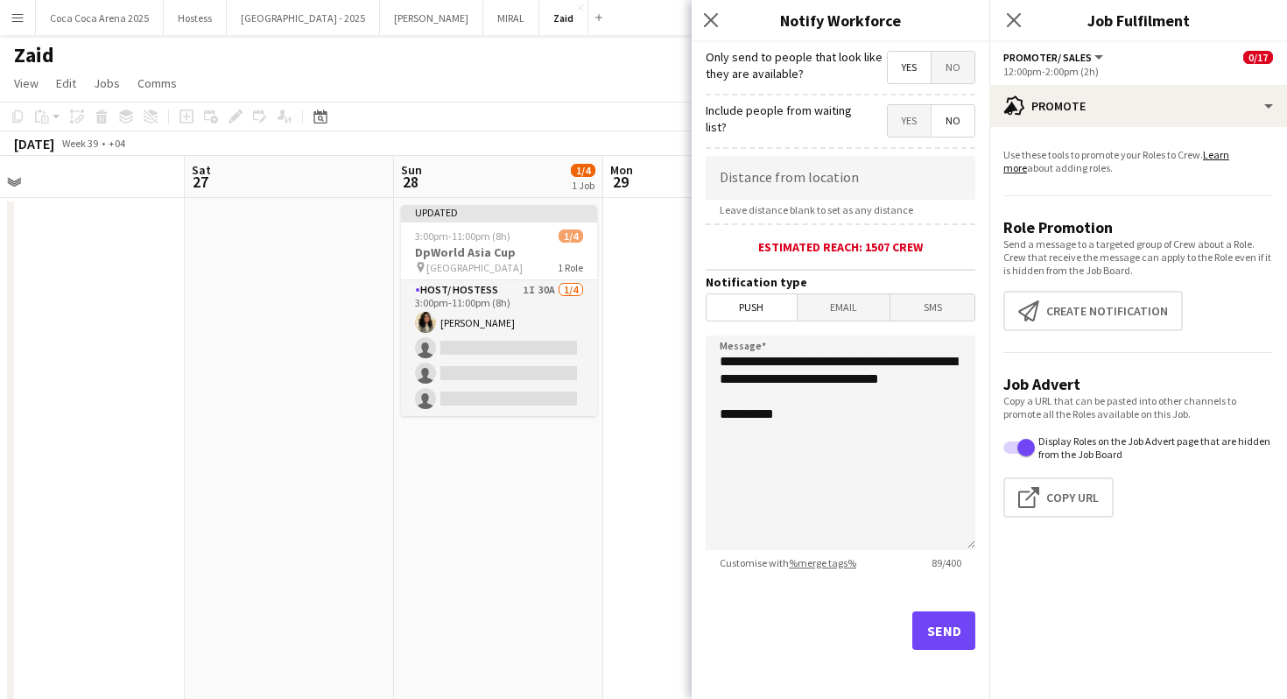
click at [669, 437] on app-date-cell at bounding box center [707, 610] width 209 height 824
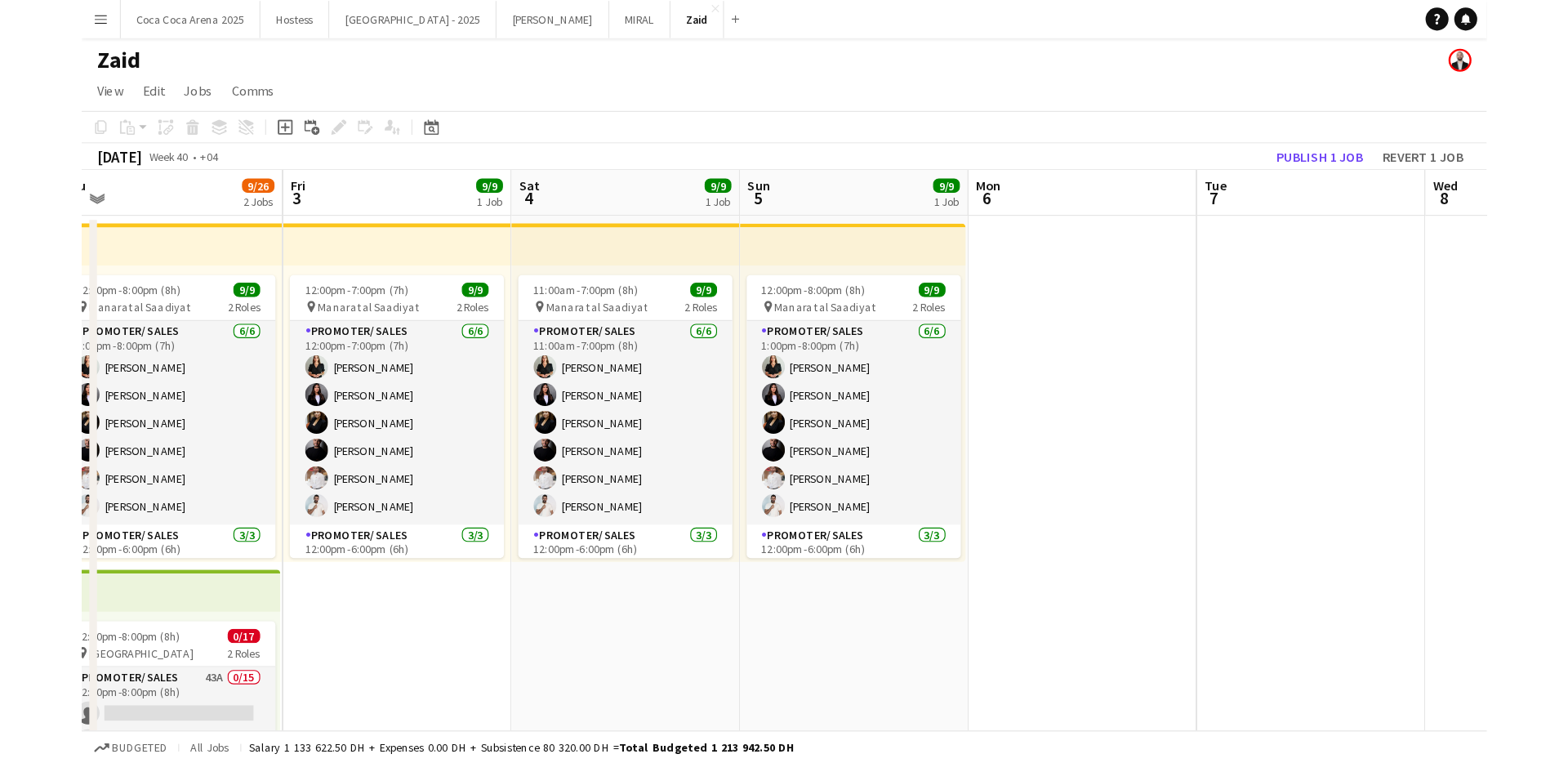
scroll to position [0, 413]
